Goal: Register for event/course

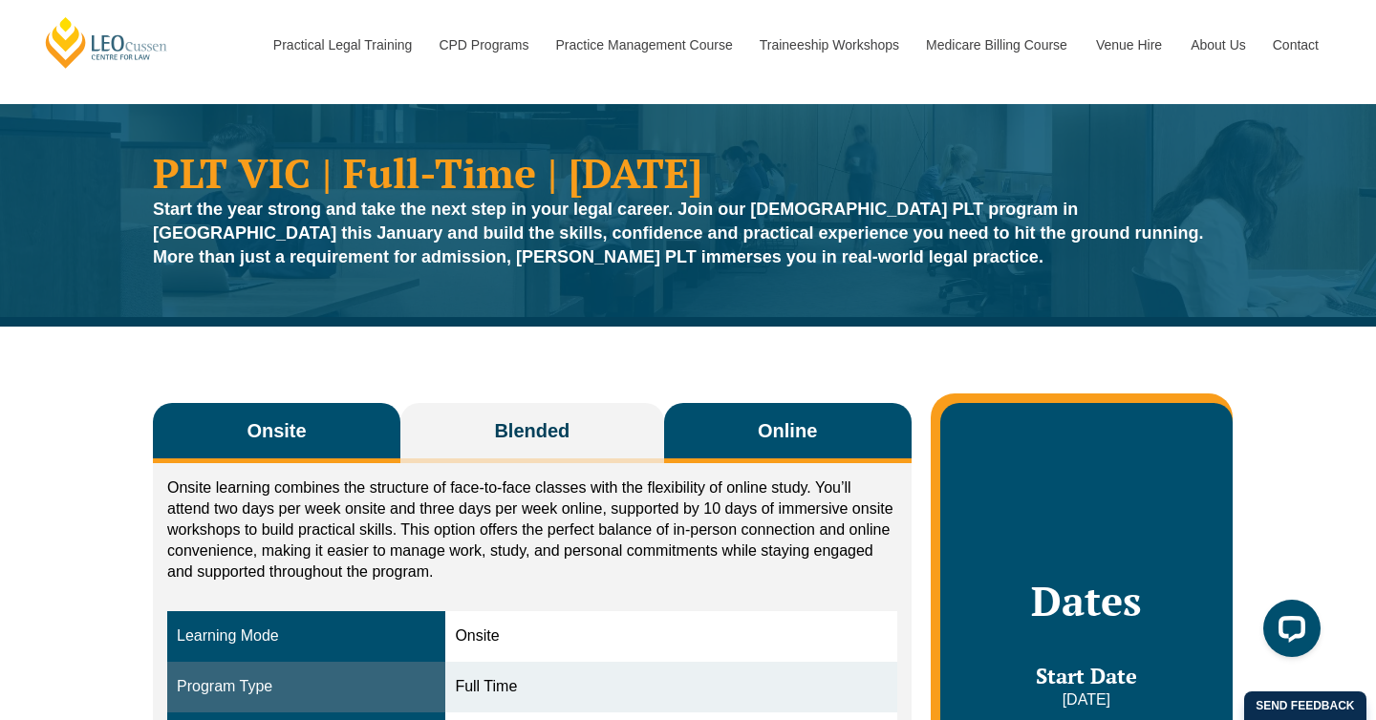
click at [754, 433] on button "Online" at bounding box center [787, 433] width 247 height 60
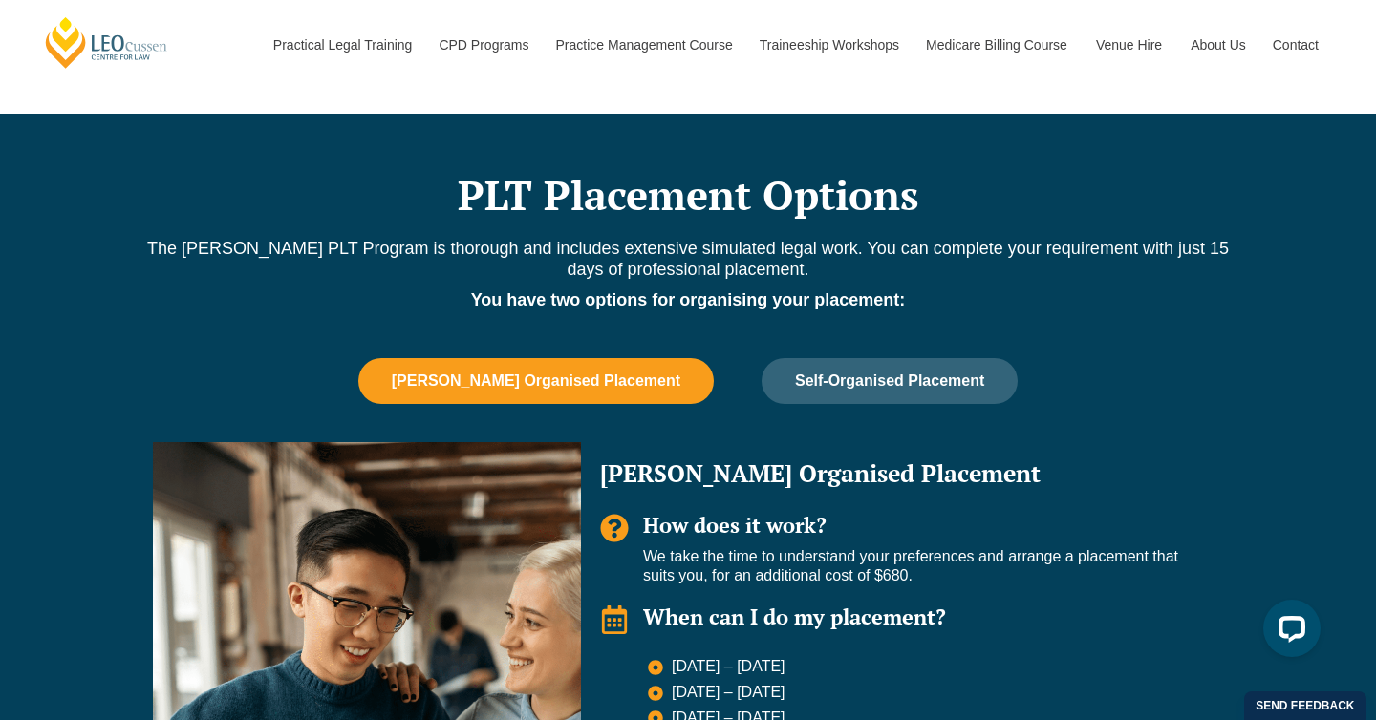
scroll to position [1093, 0]
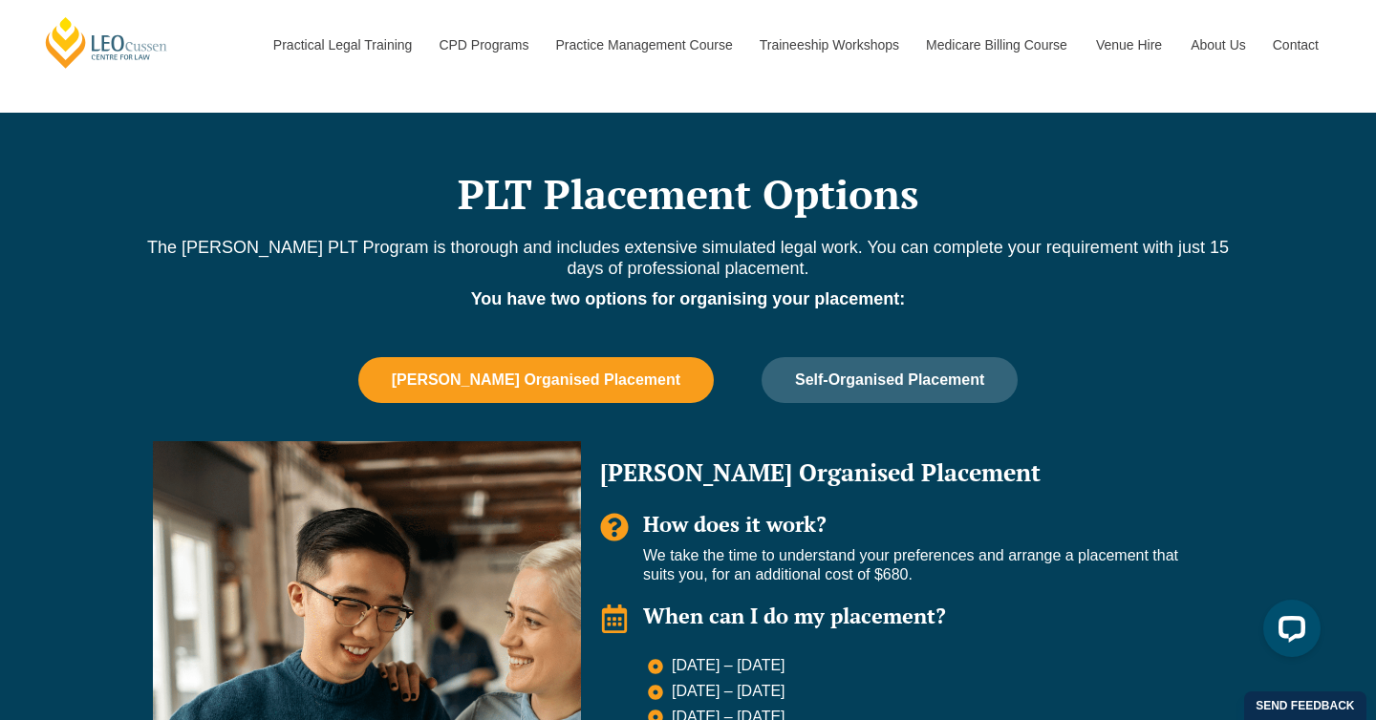
click at [502, 392] on button "Leo Cussen Organised Placement" at bounding box center [535, 380] width 355 height 46
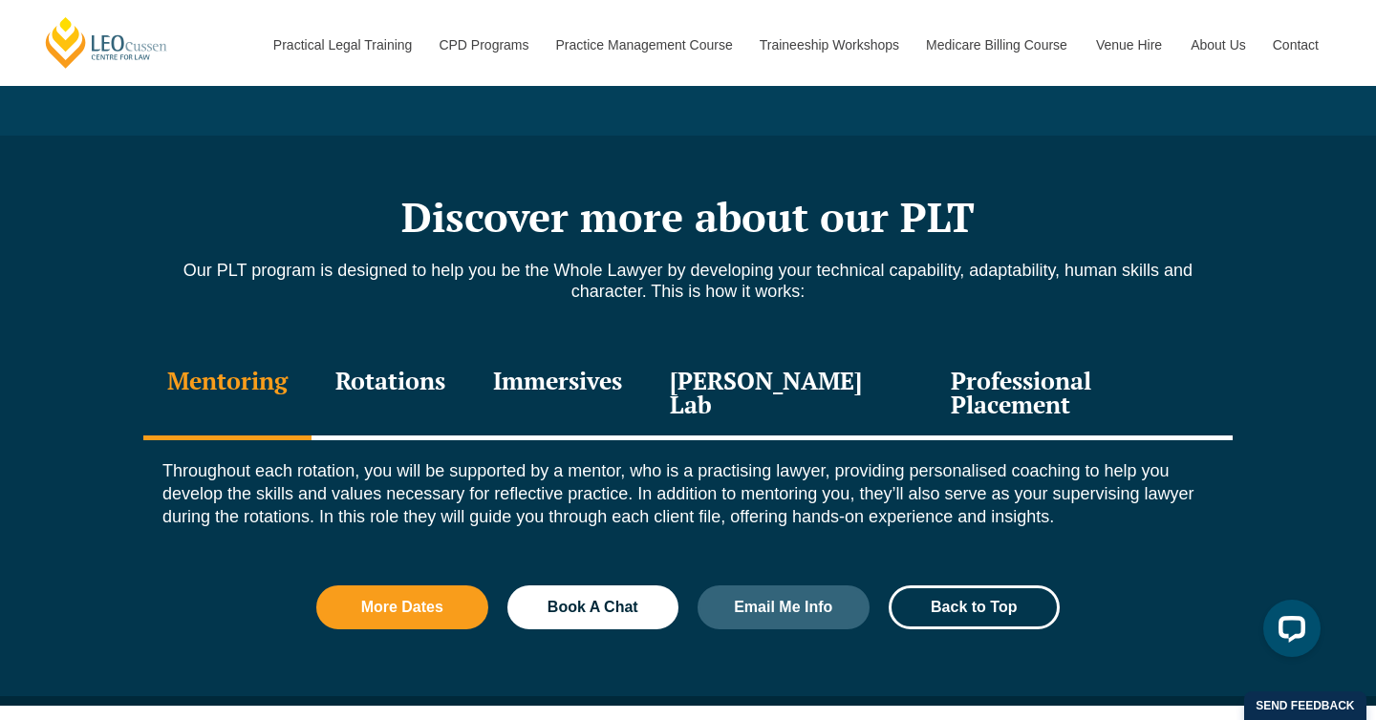
scroll to position [2024, 0]
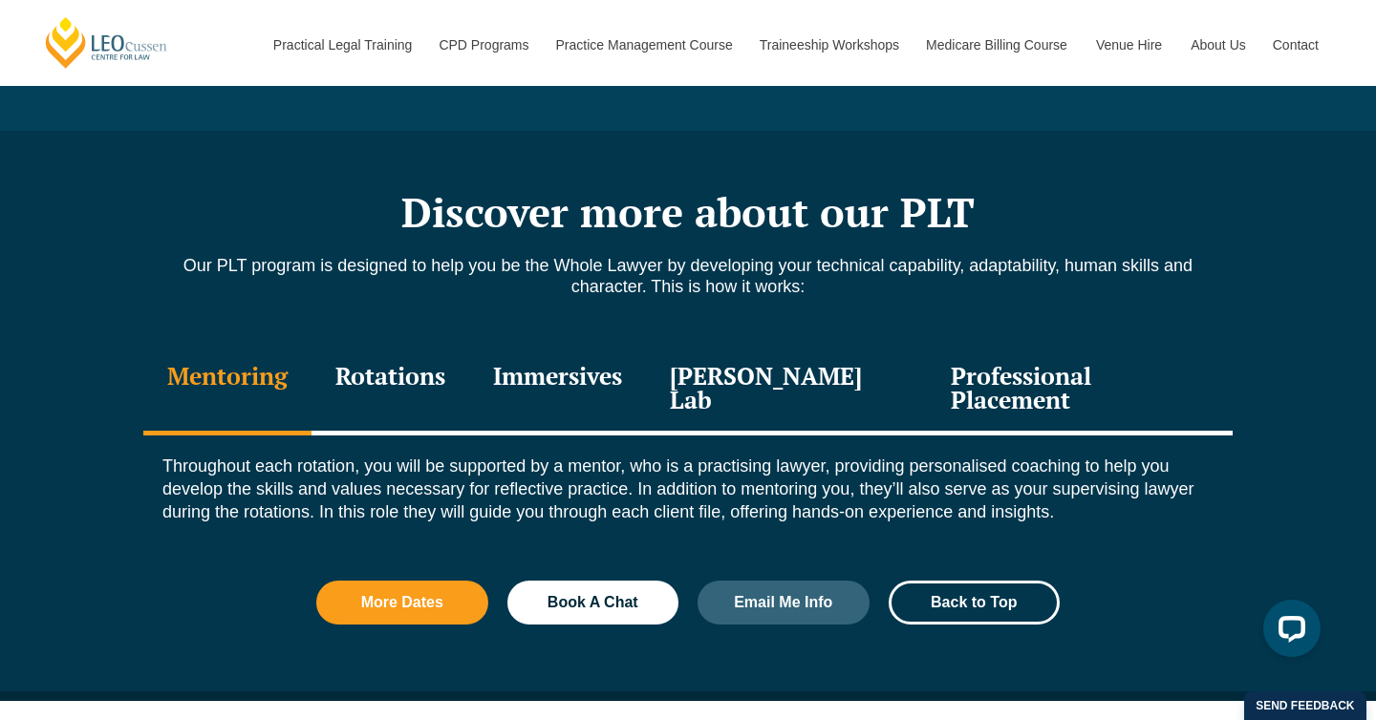
click at [1096, 381] on div "Professional Placement" at bounding box center [1080, 390] width 306 height 91
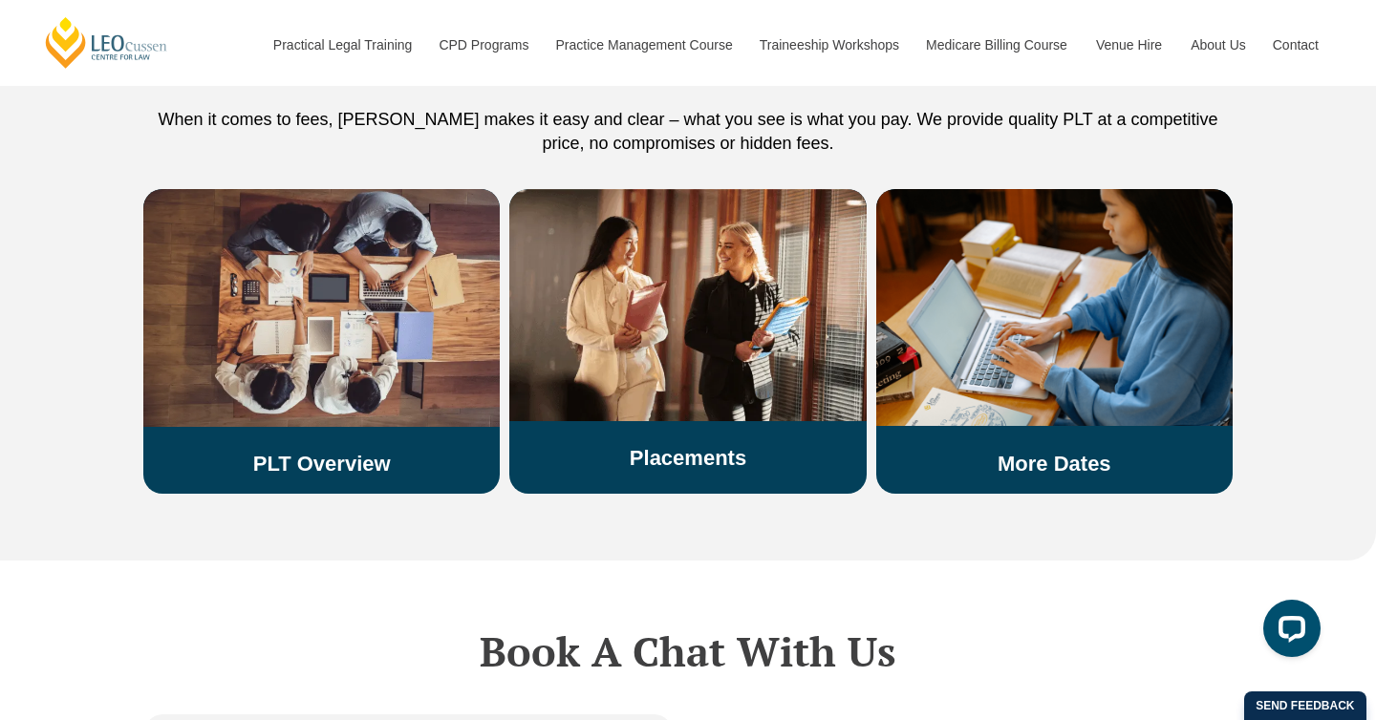
scroll to position [3461, 0]
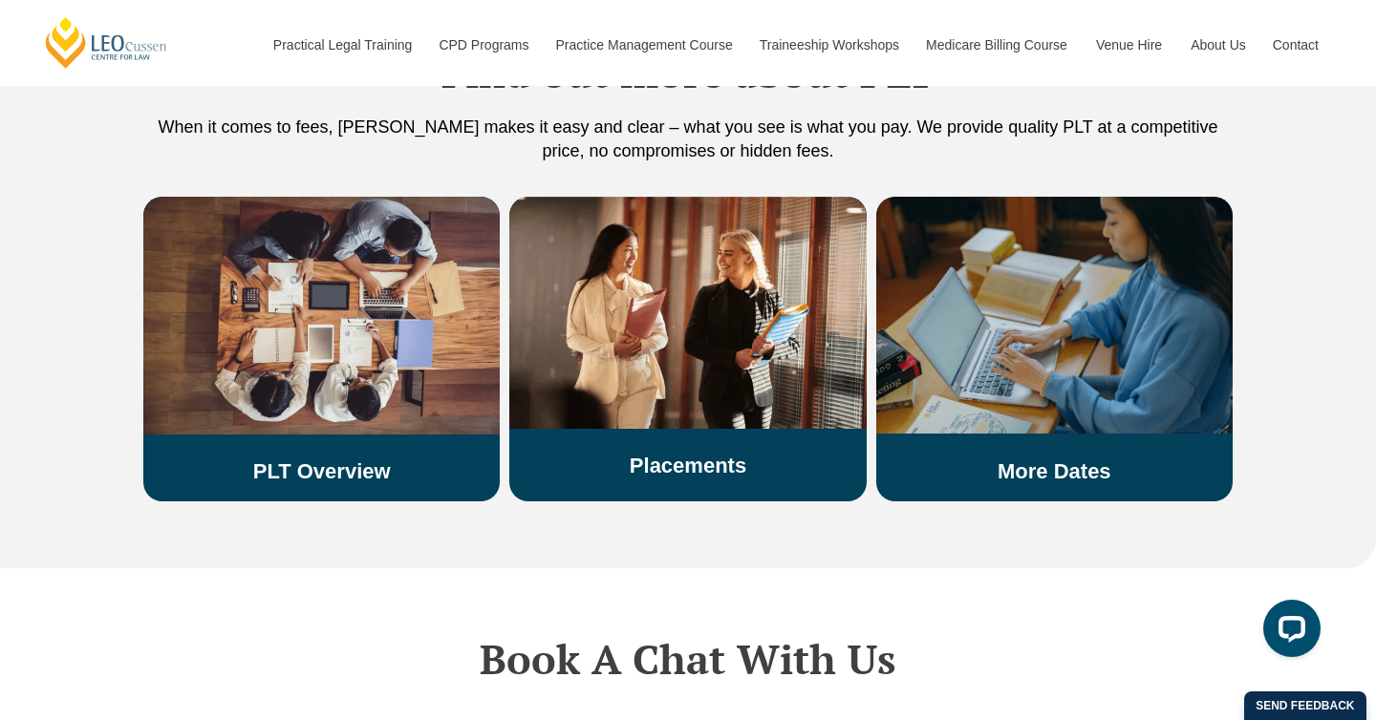
click at [1082, 459] on link "More Dates" at bounding box center [1054, 471] width 114 height 24
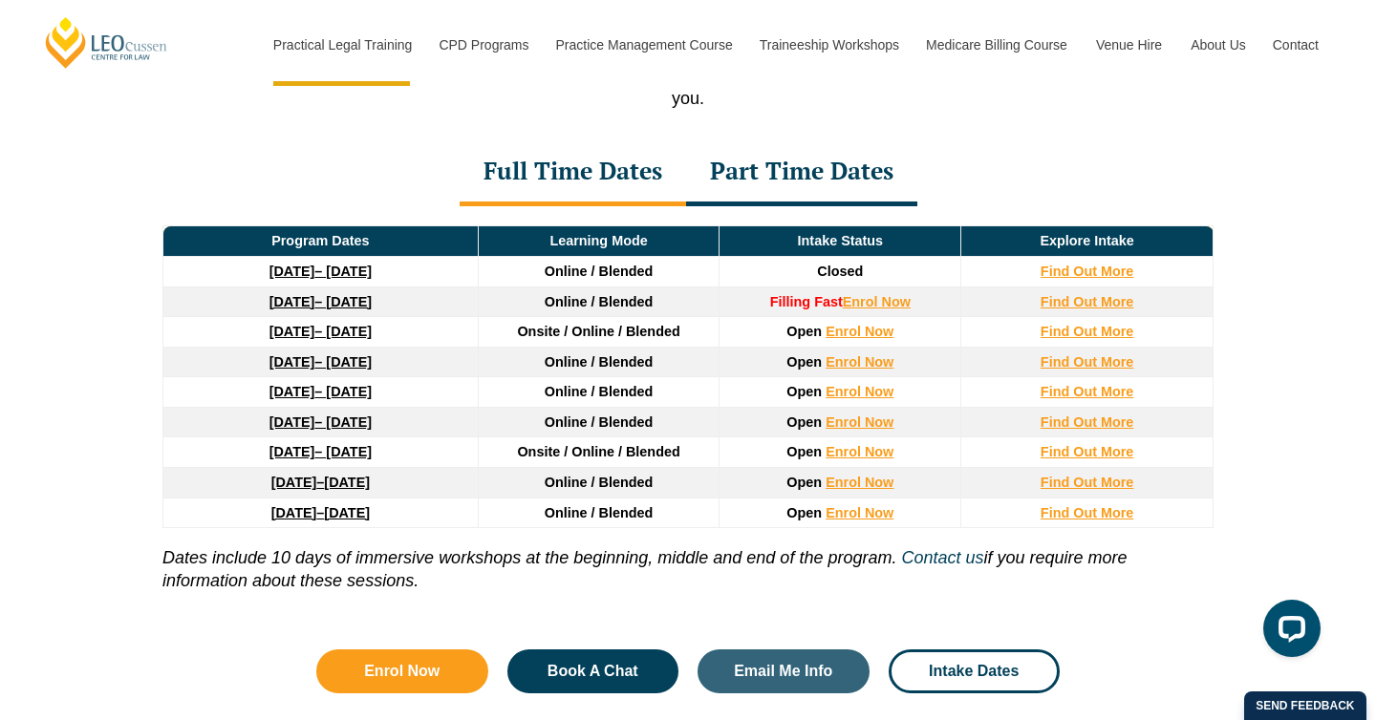
scroll to position [2591, 0]
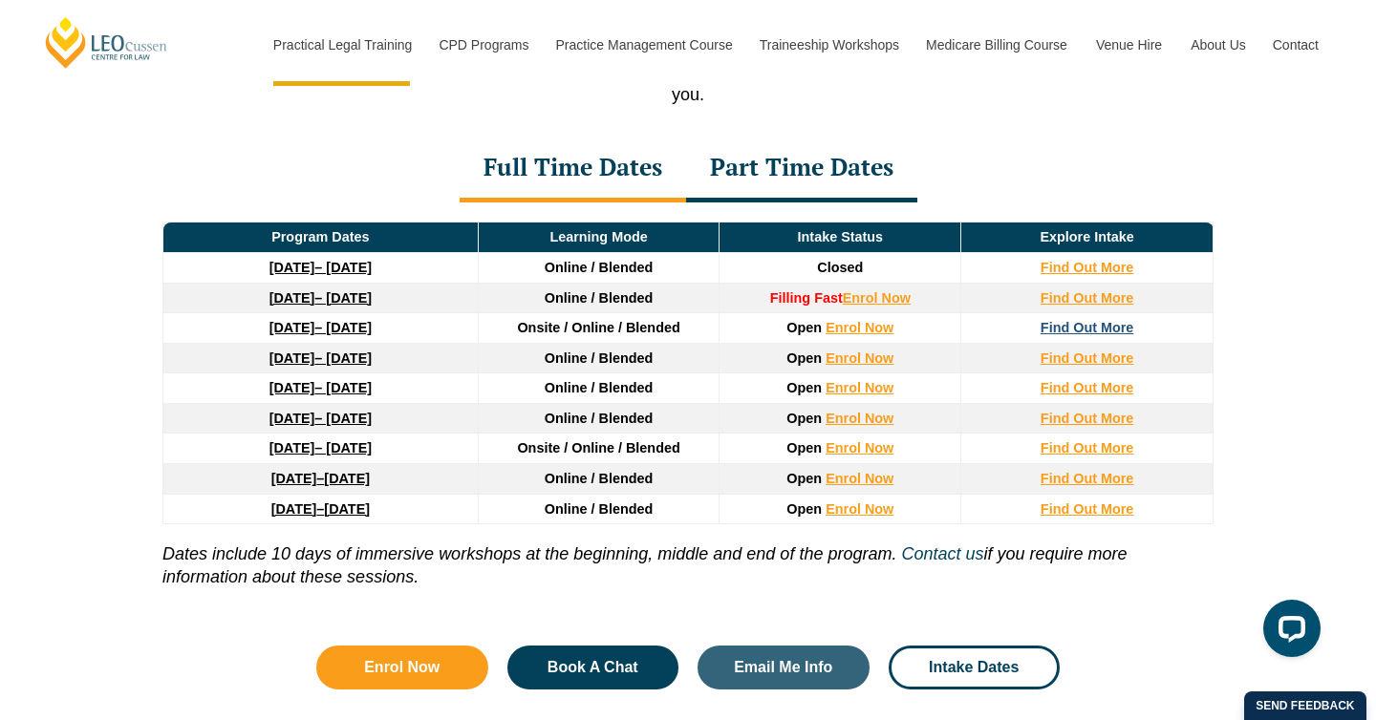
click at [1099, 331] on strong "Find Out More" at bounding box center [1087, 327] width 94 height 15
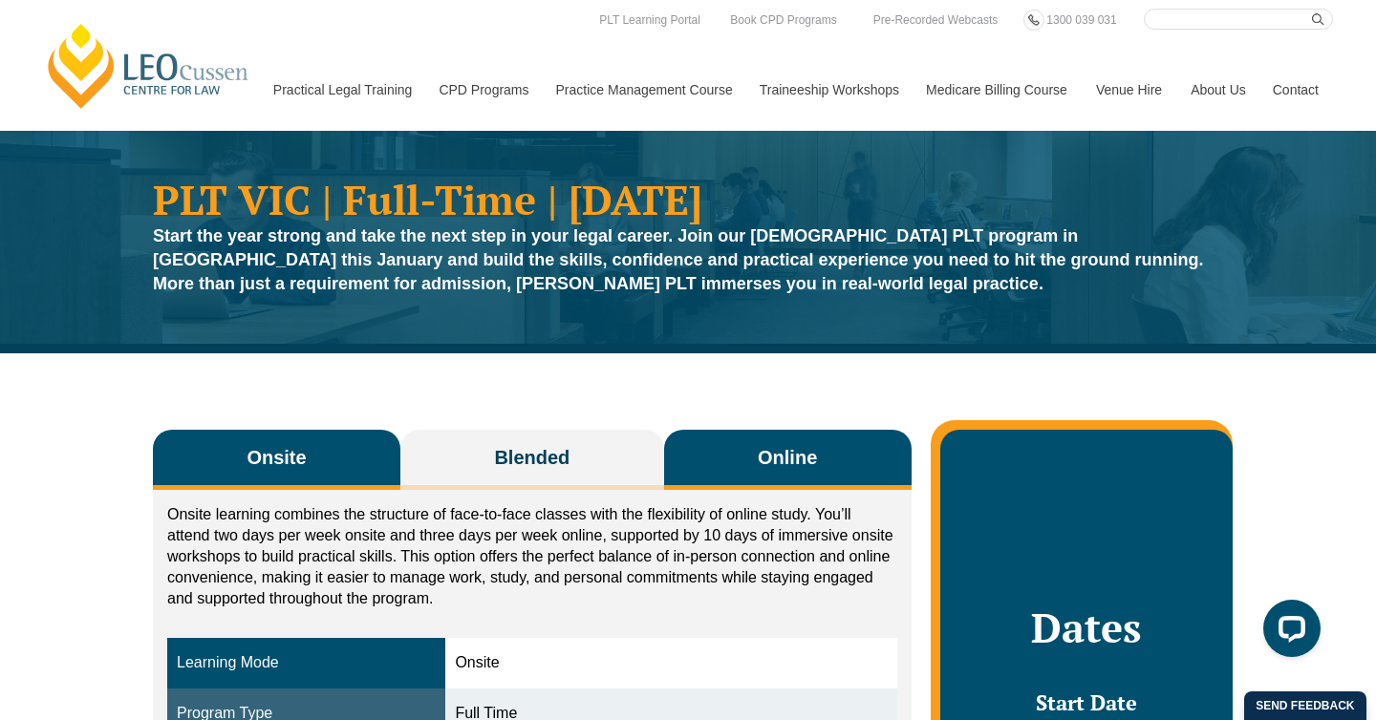
click at [802, 463] on span "Online" at bounding box center [787, 457] width 59 height 27
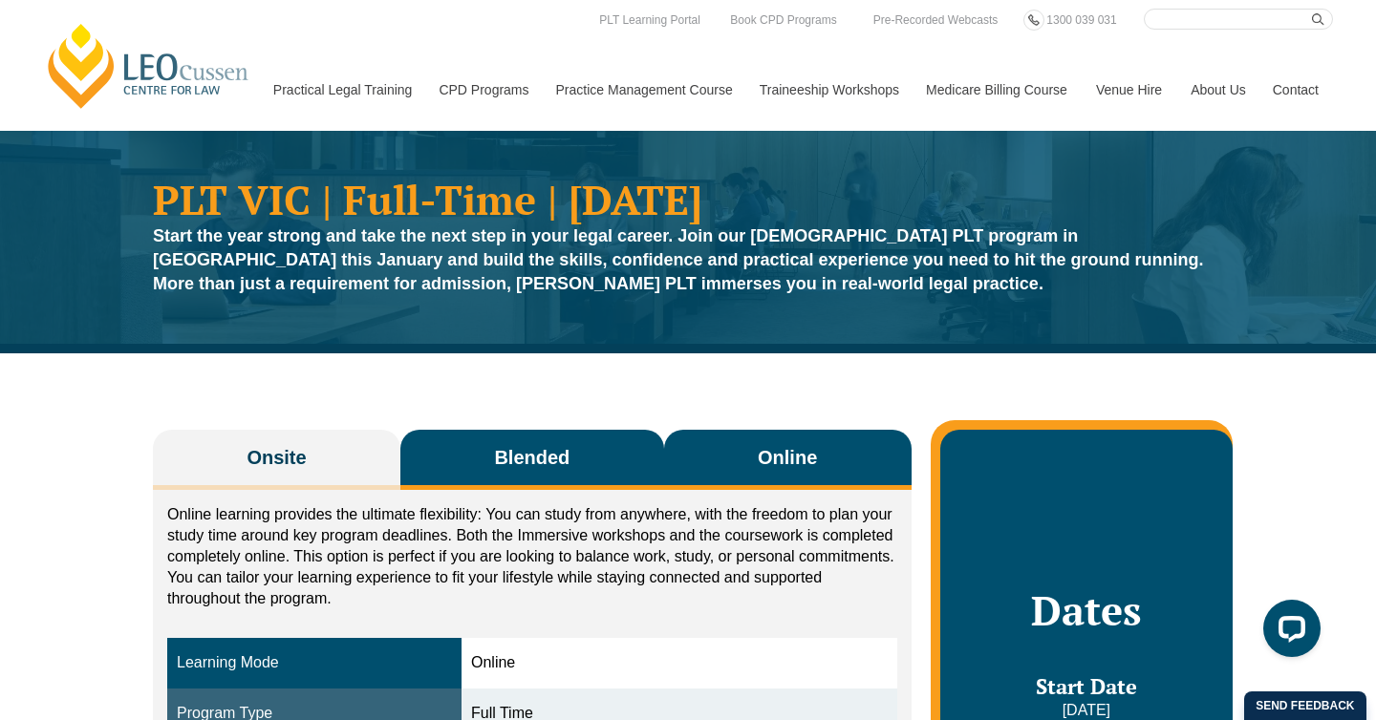
click at [601, 450] on button "Blended" at bounding box center [532, 460] width 264 height 60
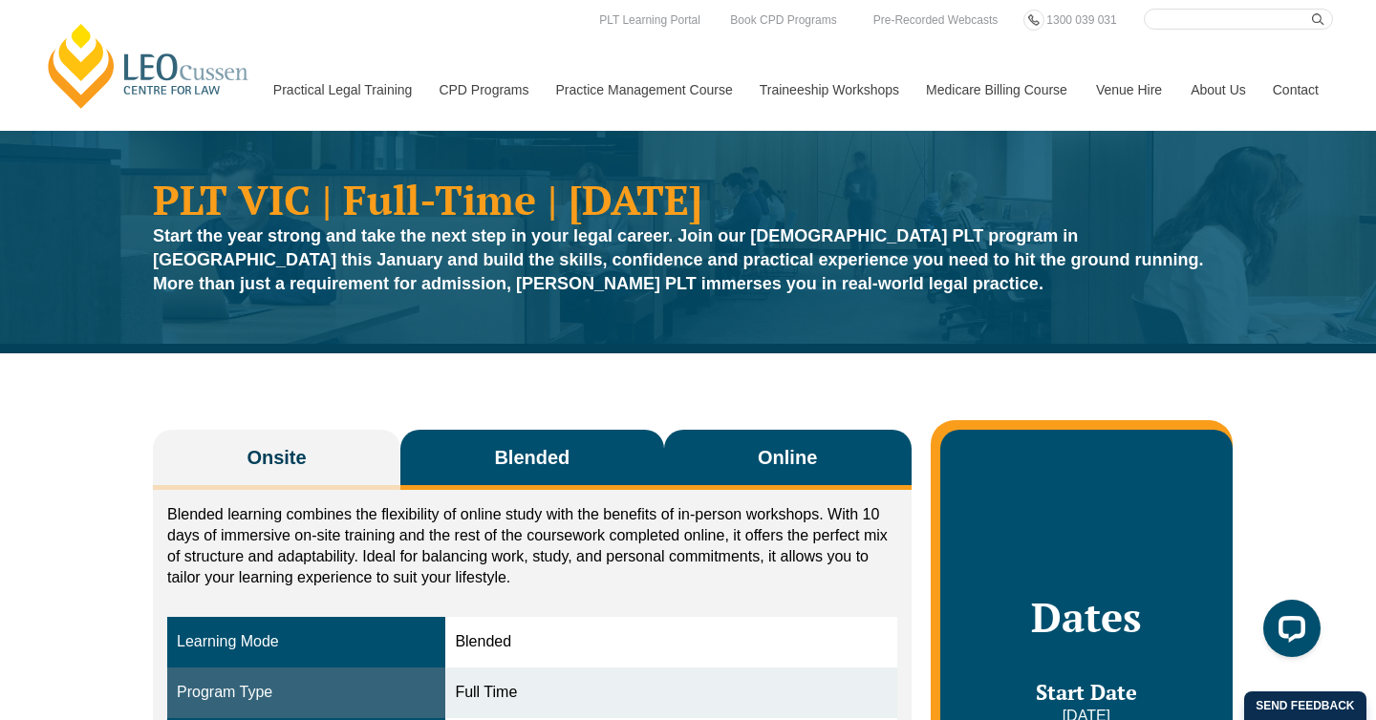
click at [829, 445] on button "Online" at bounding box center [787, 460] width 247 height 60
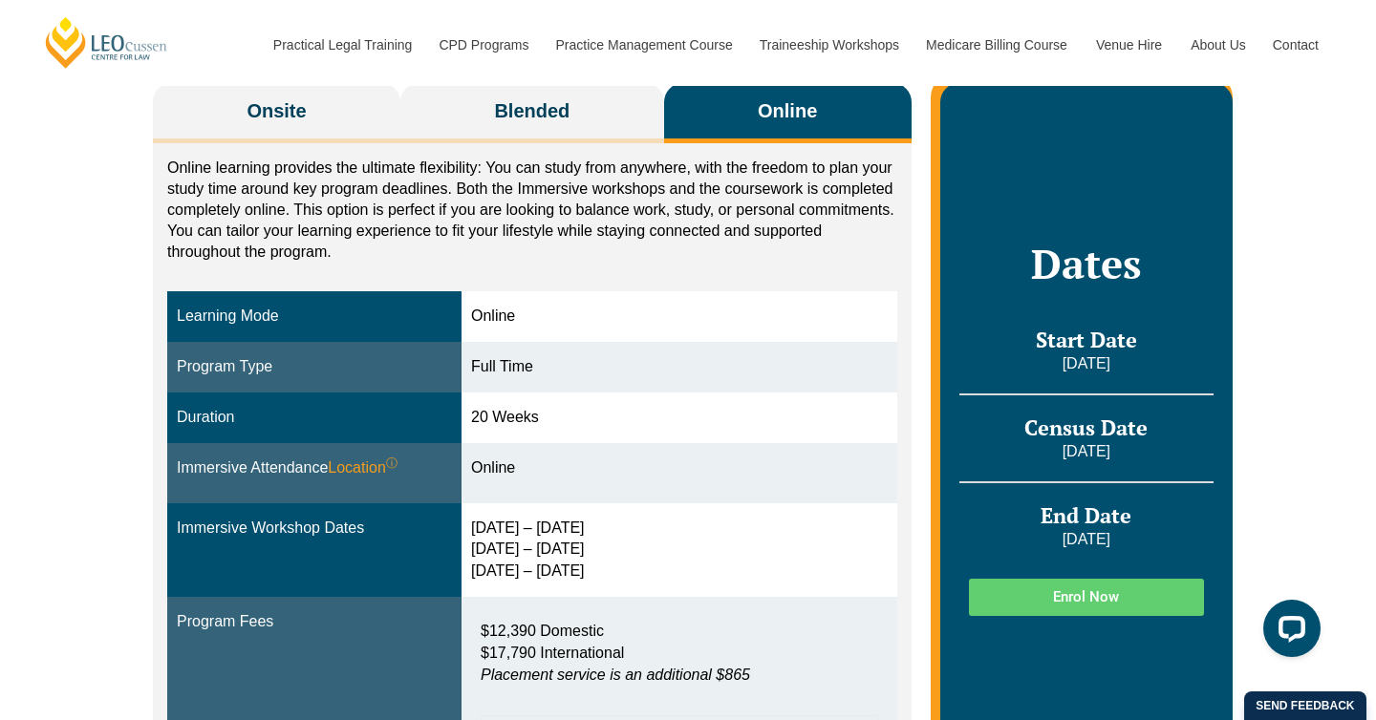
scroll to position [346, 0]
